Goal: Task Accomplishment & Management: Manage account settings

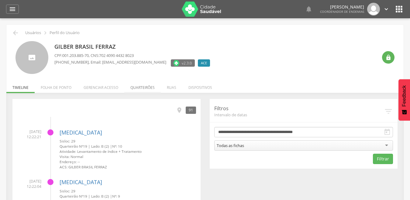
click at [140, 87] on li "Quarteirões" at bounding box center [142, 86] width 37 height 14
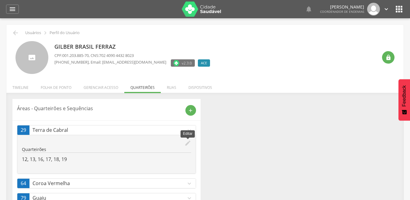
click at [190, 143] on icon "edit" at bounding box center [188, 143] width 7 height 7
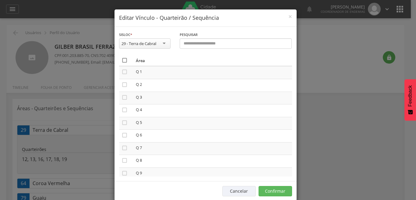
click at [121, 60] on icon "" at bounding box center [124, 60] width 6 height 6
click at [121, 60] on icon "" at bounding box center [124, 60] width 6 height 6
click at [268, 190] on button "Confirmar" at bounding box center [274, 191] width 33 height 10
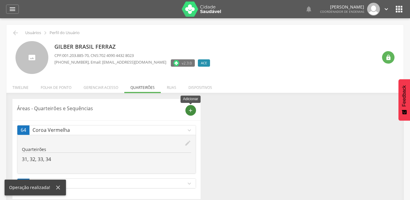
click at [192, 109] on icon "add" at bounding box center [190, 110] width 5 height 5
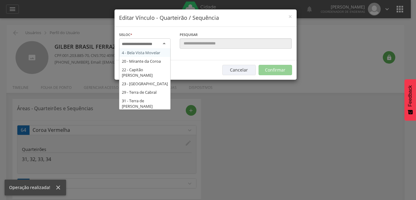
click at [161, 41] on div at bounding box center [144, 43] width 51 height 11
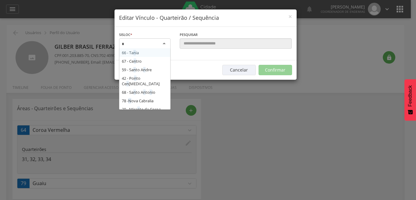
type input "**"
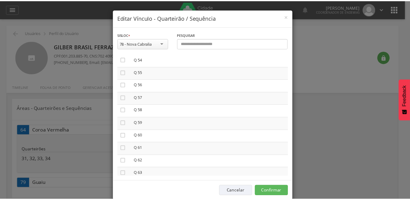
scroll to position [694, 0]
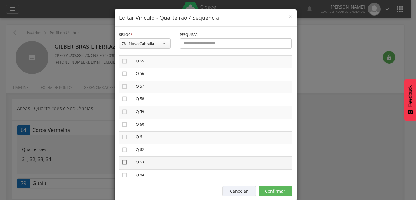
click at [121, 162] on icon "" at bounding box center [124, 162] width 6 height 6
click at [272, 195] on button "Confirmar" at bounding box center [274, 191] width 33 height 10
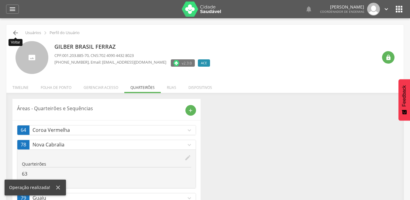
click at [16, 33] on icon "" at bounding box center [15, 32] width 7 height 7
